Goal: Task Accomplishment & Management: Complete application form

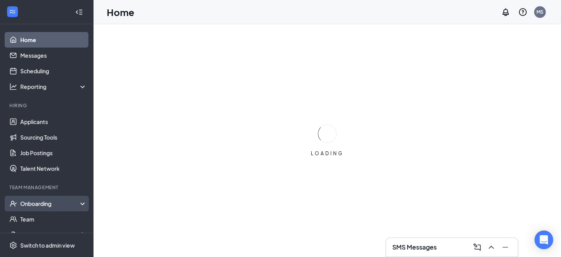
click at [43, 203] on div "Onboarding" at bounding box center [50, 203] width 60 height 8
click at [47, 226] on link "Overview" at bounding box center [53, 219] width 67 height 16
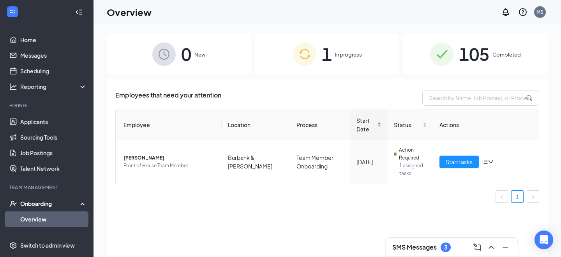
click at [331, 50] on span "1" at bounding box center [327, 54] width 10 height 27
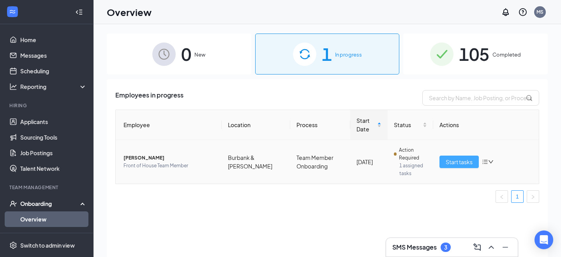
click at [456, 160] on span "Start tasks" at bounding box center [459, 161] width 27 height 9
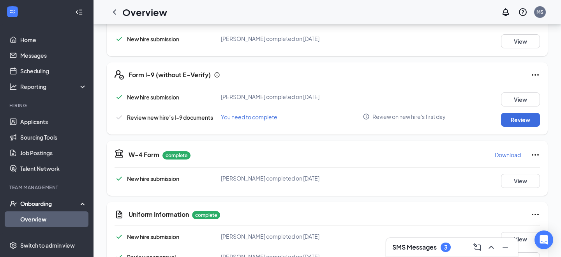
scroll to position [140, 0]
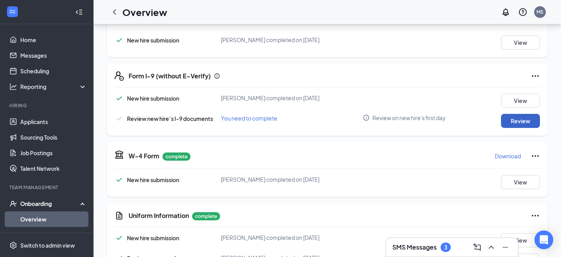
click at [519, 118] on button "Review" at bounding box center [520, 121] width 39 height 14
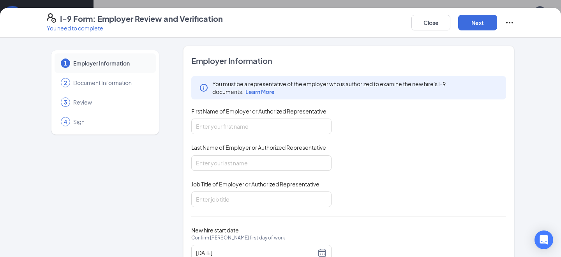
click at [264, 118] on div "First Name of Employer or Authorized Representative" at bounding box center [261, 112] width 140 height 11
click at [264, 125] on input "First Name of Employer or Authorized Representative" at bounding box center [261, 126] width 140 height 16
type input "[PERSON_NAME]"
click at [259, 156] on input "Schadd" at bounding box center [261, 163] width 140 height 16
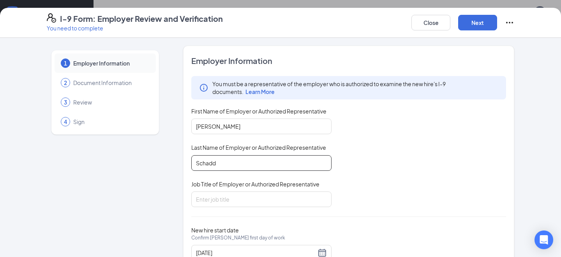
click at [255, 163] on input "Schadd" at bounding box center [261, 163] width 140 height 16
type input "[PERSON_NAME]"
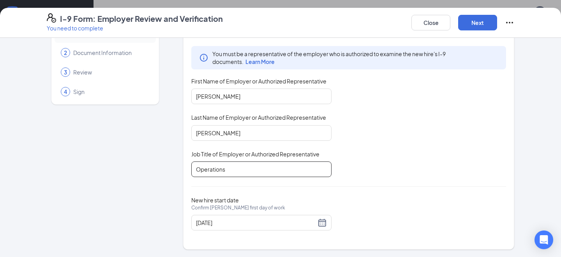
scroll to position [286, 0]
type input "Operations Supervisor"
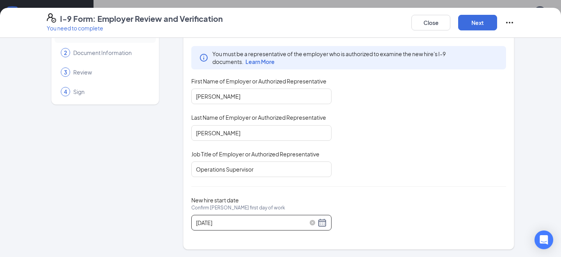
click at [324, 226] on div "[DATE]" at bounding box center [261, 222] width 131 height 9
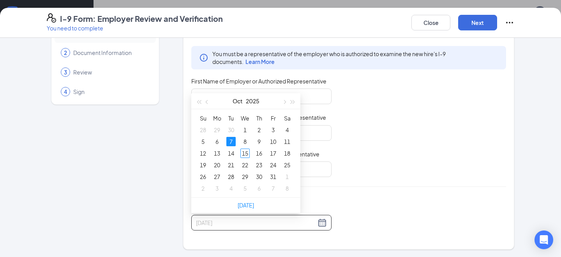
type input "[DATE]"
click at [369, 172] on div "You must be a representative of the employer who is authorized to examine the n…" at bounding box center [348, 111] width 315 height 131
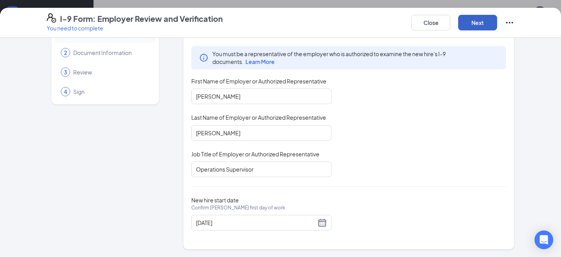
click at [490, 23] on button "Next" at bounding box center [477, 23] width 39 height 16
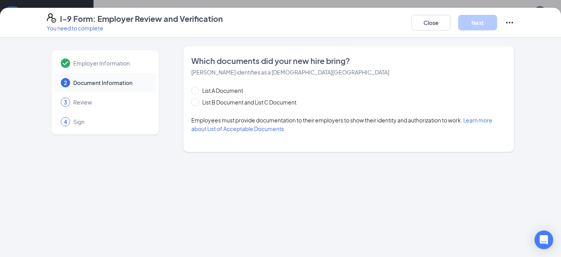
scroll to position [0, 0]
click at [232, 108] on div "List A Document List B Document and List C Document Employees must provide docu…" at bounding box center [348, 109] width 315 height 47
click at [239, 104] on span "List B Document and List C Document" at bounding box center [249, 102] width 100 height 9
click at [197, 104] on input "List B Document and List C Document" at bounding box center [193, 100] width 5 height 5
radio input "true"
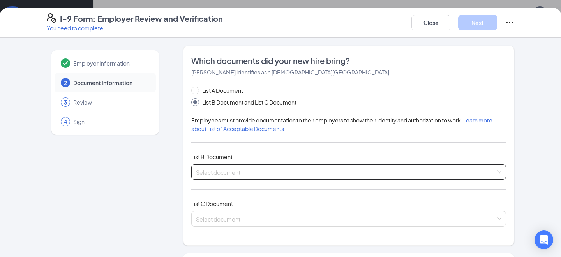
click at [245, 175] on input "search" at bounding box center [346, 170] width 300 height 12
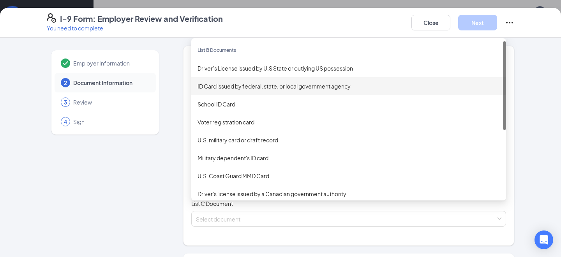
click at [257, 66] on div "Driver’s License issued by U.S State or outlying US possession" at bounding box center [348, 68] width 302 height 9
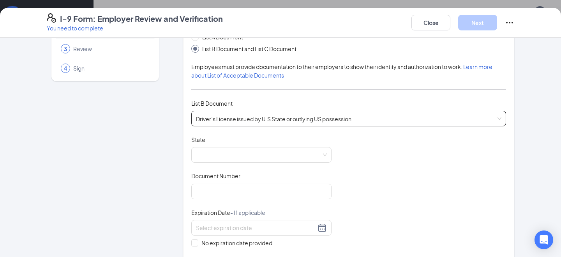
scroll to position [54, 0]
click at [263, 143] on div "State" at bounding box center [261, 140] width 140 height 11
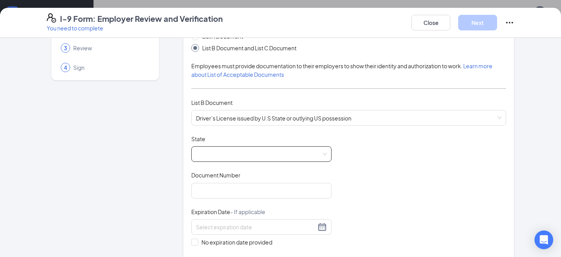
click at [263, 157] on span at bounding box center [261, 153] width 131 height 15
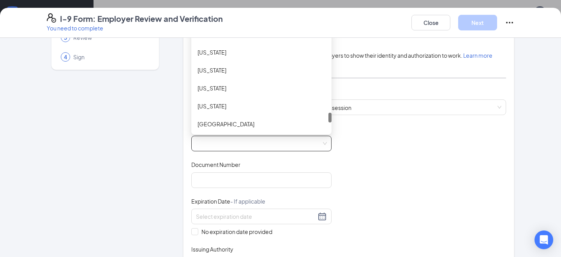
scroll to position [813, 0]
click at [234, 72] on div "[US_STATE]" at bounding box center [261, 69] width 128 height 9
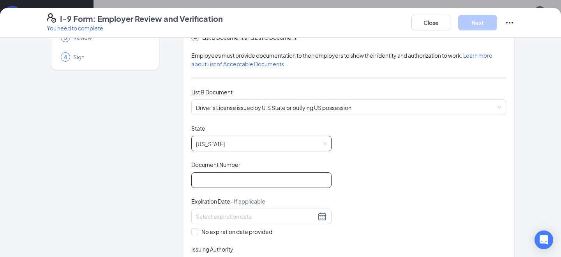
click at [244, 180] on input "Document Number" at bounding box center [261, 180] width 140 height 16
type input "46979469"
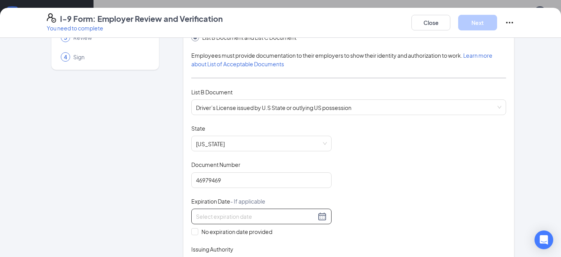
click at [245, 214] on input at bounding box center [256, 216] width 120 height 9
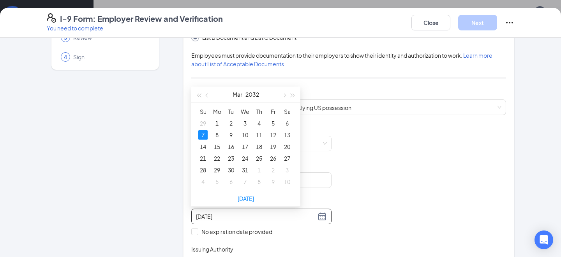
type input "[DATE]"
click at [372, 217] on div "Document Title Driver’s License issued by U.S State or outlying US possession S…" at bounding box center [348, 198] width 315 height 148
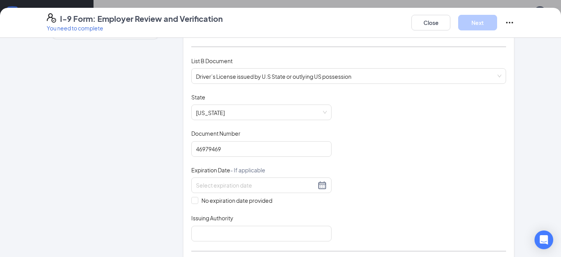
scroll to position [97, 0]
click at [320, 184] on div at bounding box center [261, 183] width 131 height 9
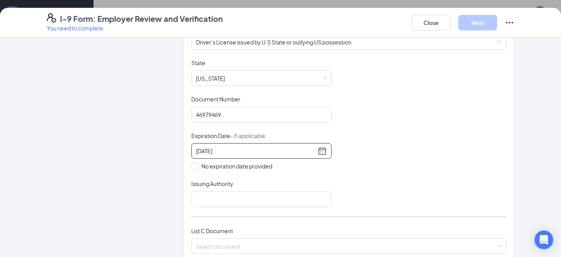
scroll to position [131, 0]
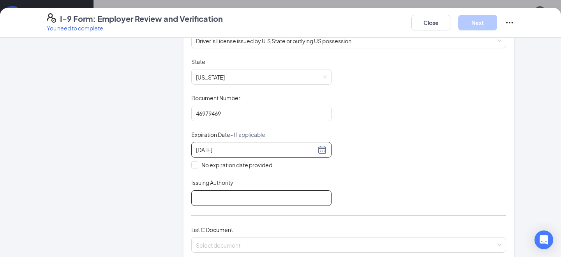
type input "[DATE]"
click at [312, 192] on input "Issuing Authority" at bounding box center [261, 198] width 140 height 16
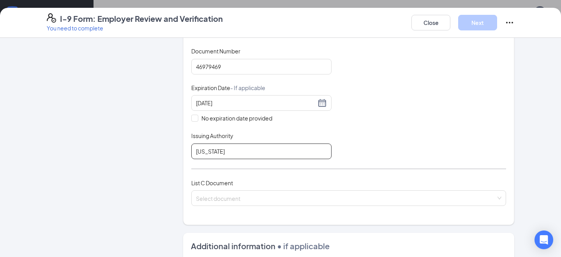
scroll to position [198, 0]
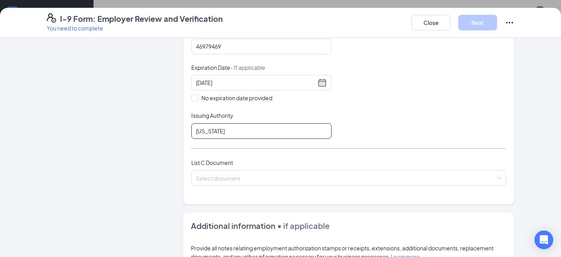
click at [303, 168] on div "List C Document Select document" at bounding box center [348, 176] width 315 height 37
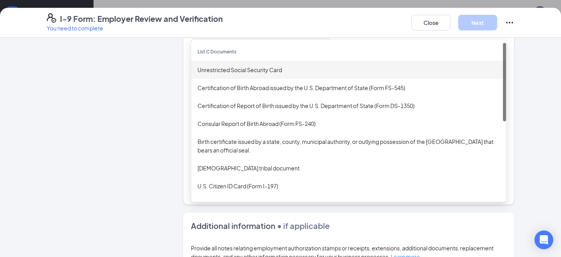
type input "[US_STATE]"
click at [286, 71] on div "Unrestricted Social Security Card" at bounding box center [348, 69] width 302 height 9
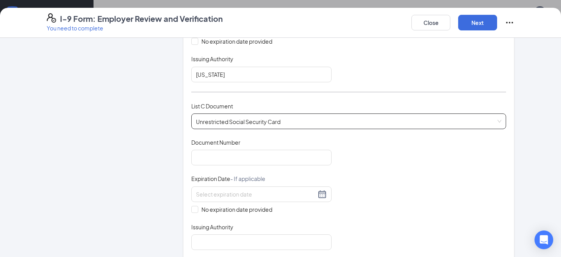
scroll to position [260, 0]
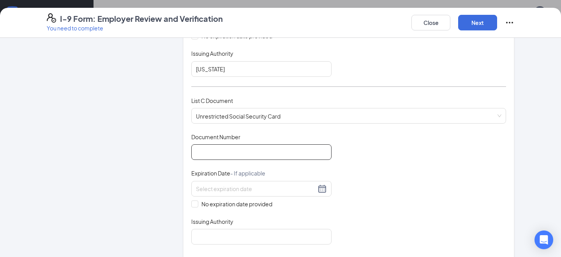
click at [247, 151] on input "Document Number" at bounding box center [261, 152] width 140 height 16
type input "638020963"
click at [372, 173] on div "Document Title Unrestricted Social Security Card Document Number 638020963 Expi…" at bounding box center [348, 188] width 315 height 111
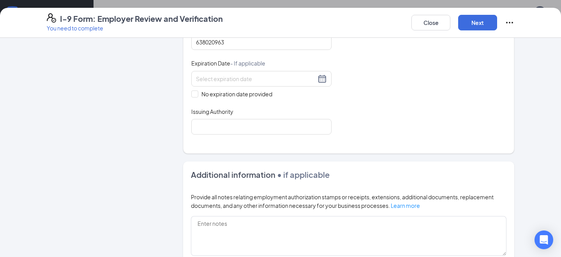
scroll to position [371, 0]
click at [201, 96] on div "Document Title Unrestricted Social Security Card Document Number 638020963 Expi…" at bounding box center [348, 77] width 315 height 111
click at [199, 92] on span "No expiration date provided" at bounding box center [236, 92] width 77 height 9
click at [197, 92] on input "No expiration date provided" at bounding box center [193, 91] width 5 height 5
checkbox input "true"
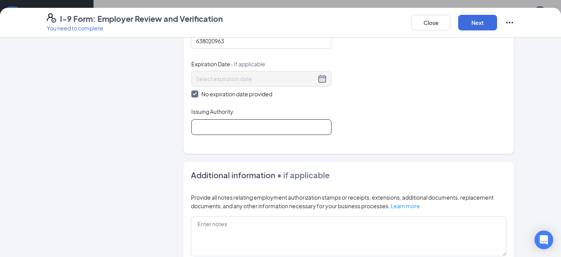
click at [216, 123] on input "Issuing Authority" at bounding box center [261, 127] width 140 height 16
type input "[GEOGRAPHIC_DATA]"
click at [477, 25] on button "Next" at bounding box center [477, 23] width 39 height 16
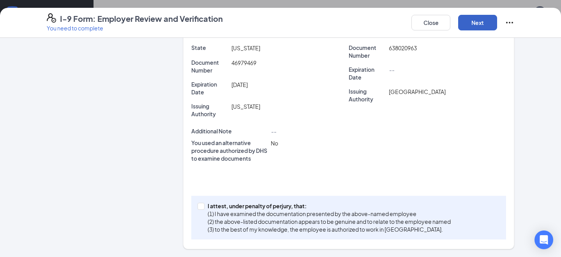
scroll to position [199, 0]
click at [243, 205] on p "I attest, under penalty of perjury, that:" at bounding box center [329, 206] width 243 height 8
click at [203, 205] on input "I attest, under penalty of [PERSON_NAME], that: (1) I have examined the documen…" at bounding box center [199, 205] width 5 height 5
checkbox input "true"
click at [466, 33] on div "I-9 Form: Employer Review and Verification You need to complete Close Next" at bounding box center [280, 23] width 561 height 30
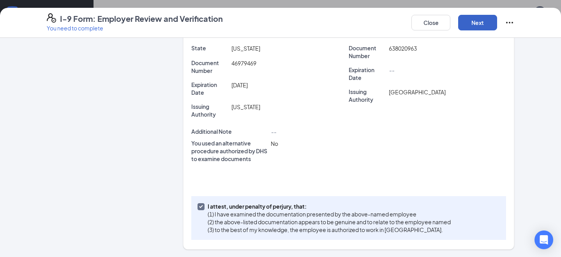
click at [476, 26] on button "Next" at bounding box center [477, 23] width 39 height 16
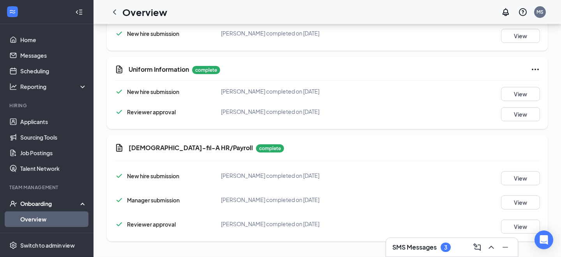
scroll to position [132, 0]
